Goal: Use online tool/utility

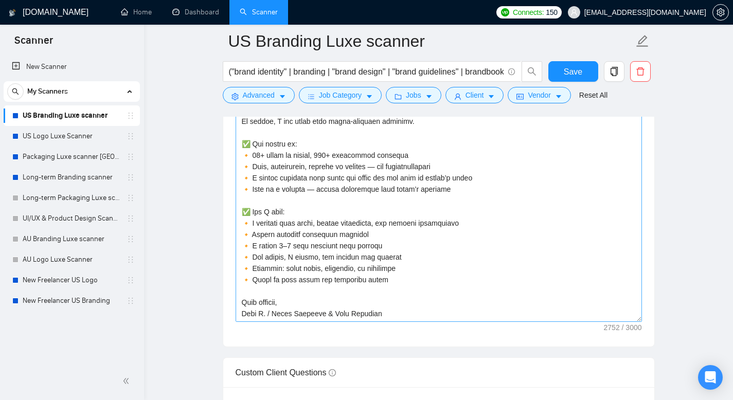
scroll to position [340, 0]
drag, startPoint x: 244, startPoint y: 188, endPoint x: 383, endPoint y: 316, distance: 189.0
click at [383, 316] on textarea "Cover letter template:" at bounding box center [439, 207] width 407 height 232
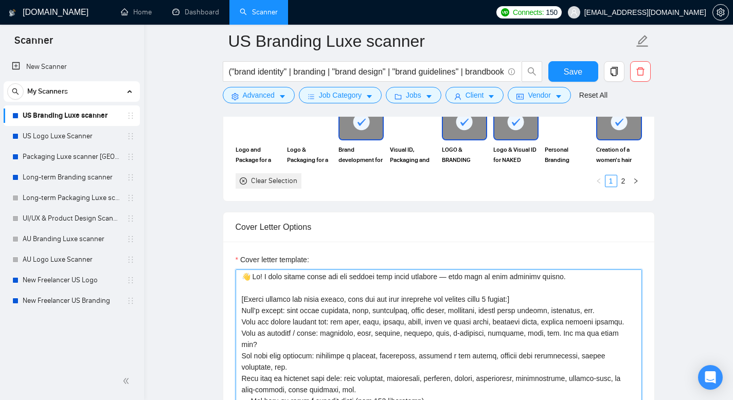
scroll to position [0, 0]
drag, startPoint x: 513, startPoint y: 275, endPoint x: 239, endPoint y: 275, distance: 273.8
click at [239, 275] on textarea "Cover letter template:" at bounding box center [439, 386] width 407 height 232
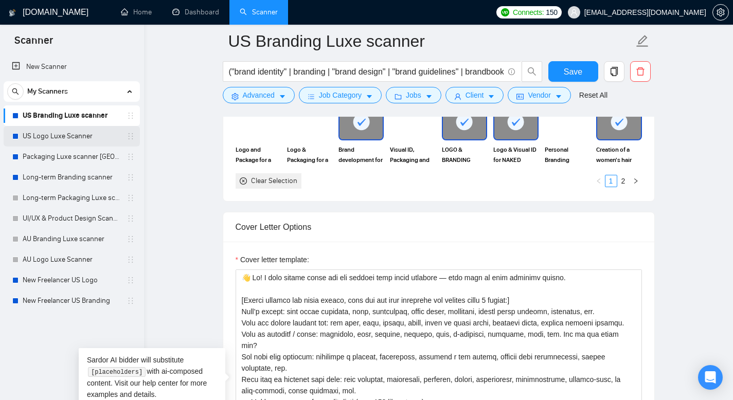
drag, startPoint x: 55, startPoint y: 136, endPoint x: 59, endPoint y: 139, distance: 5.5
click at [55, 135] on link "US Logo Luxe Scanner" at bounding box center [72, 136] width 98 height 21
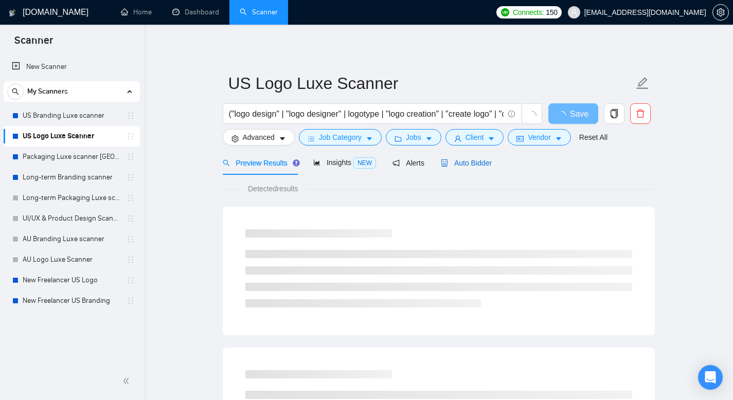
click at [486, 164] on span "Auto Bidder" at bounding box center [466, 163] width 51 height 8
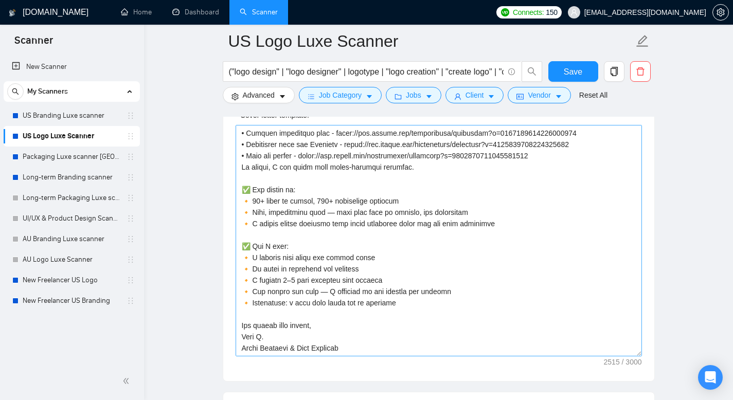
scroll to position [1251, 0]
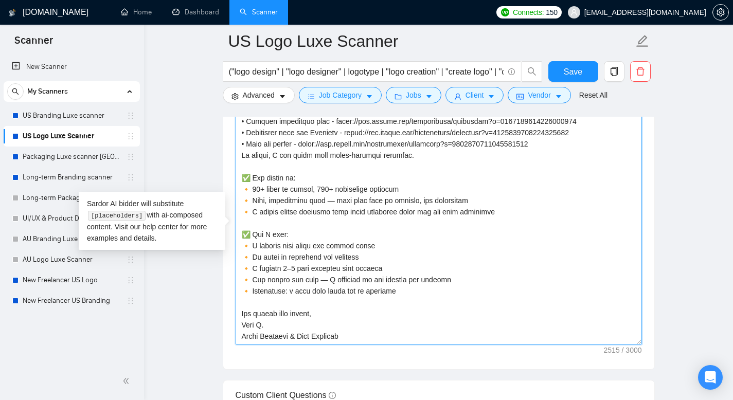
drag, startPoint x: 321, startPoint y: 314, endPoint x: 240, endPoint y: 314, distance: 81.3
click at [240, 314] on textarea "Cover letter template:" at bounding box center [439, 229] width 407 height 232
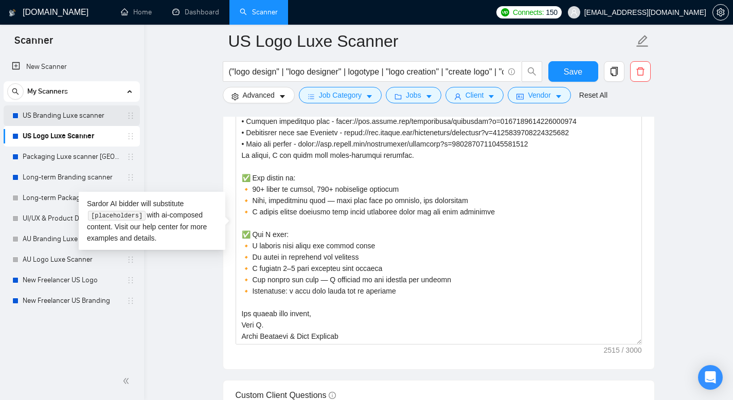
click at [84, 115] on link "US Branding Luxe scanner" at bounding box center [72, 116] width 98 height 21
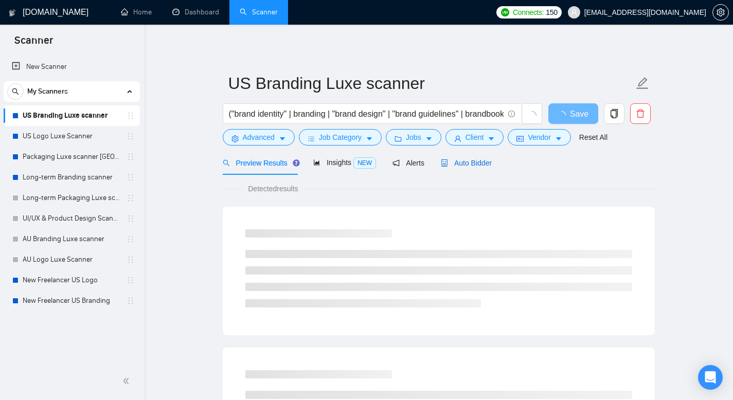
click at [485, 163] on span "Auto Bidder" at bounding box center [466, 163] width 51 height 8
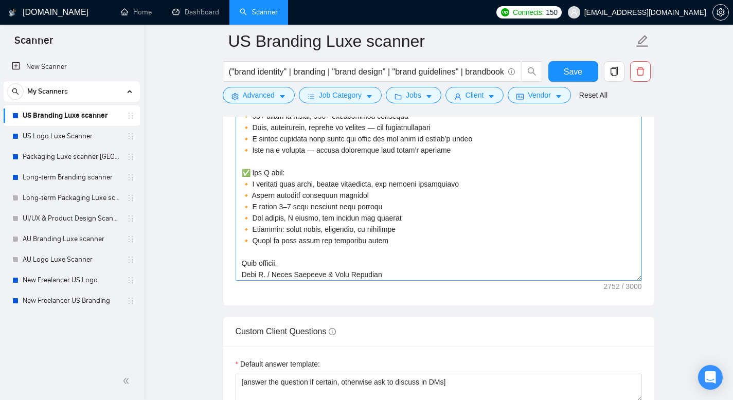
scroll to position [340, 0]
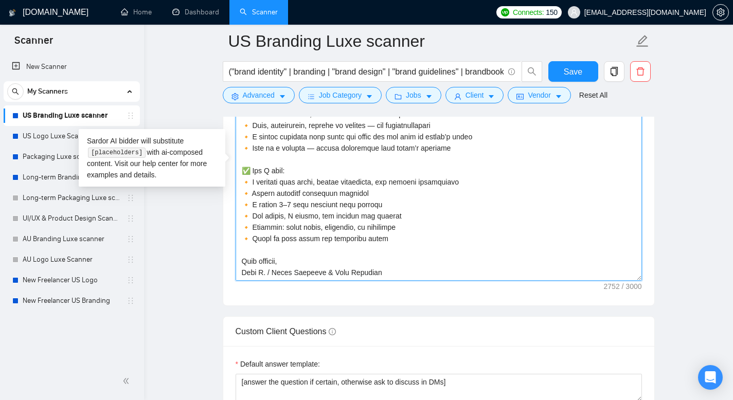
drag, startPoint x: 290, startPoint y: 261, endPoint x: 233, endPoint y: 258, distance: 57.7
click at [233, 258] on div "Cover letter template:" at bounding box center [438, 164] width 431 height 284
paste textarea "For brands that matter"
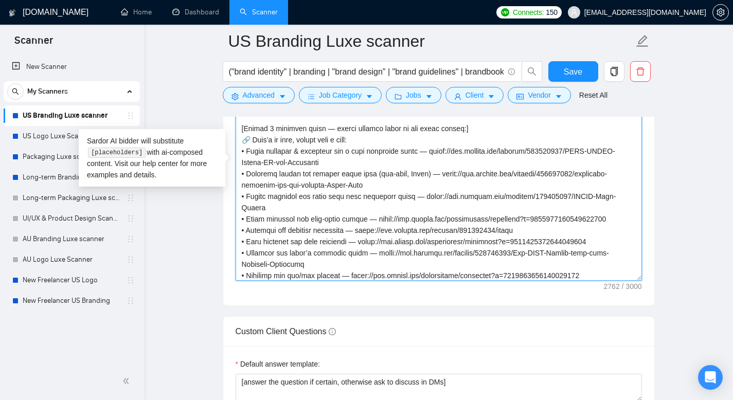
scroll to position [104, 0]
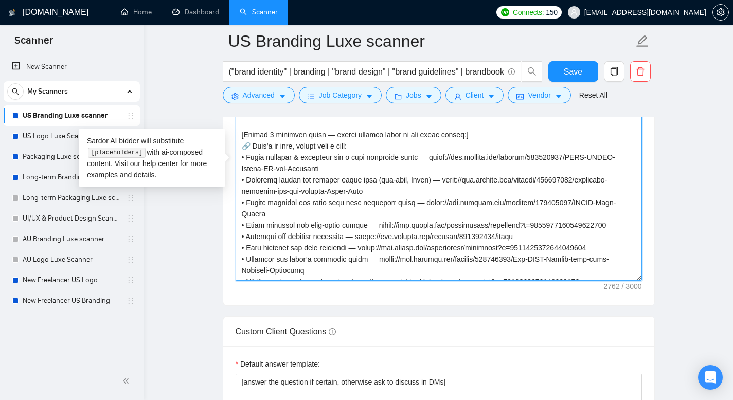
drag, startPoint x: 378, startPoint y: 272, endPoint x: 233, endPoint y: 162, distance: 182.2
type textarea "👋 Lo! I dolo sitame conse adi eli seddoei temp incid utlabore — etdo magn al en…"
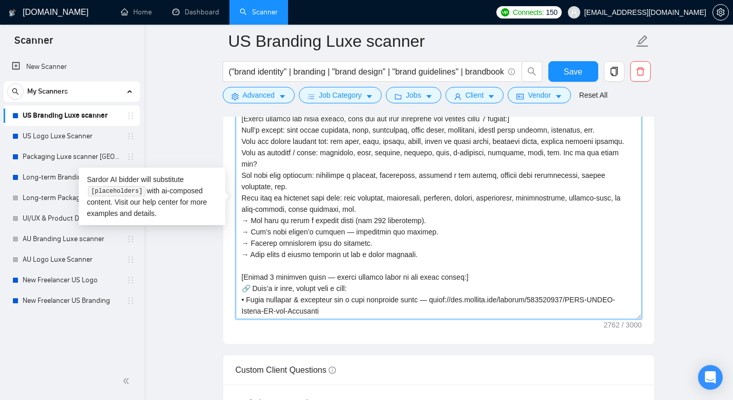
scroll to position [1071, 0]
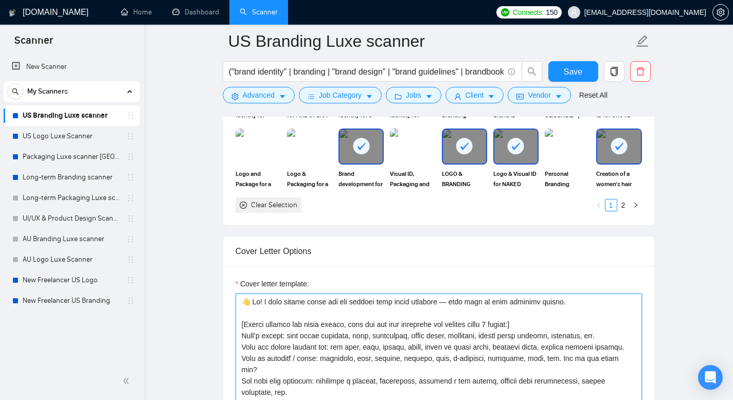
drag, startPoint x: 534, startPoint y: 301, endPoint x: 294, endPoint y: 268, distance: 242.6
click at [294, 268] on div "Cover letter template:" at bounding box center [438, 408] width 431 height 284
